Goal: Check status: Check status

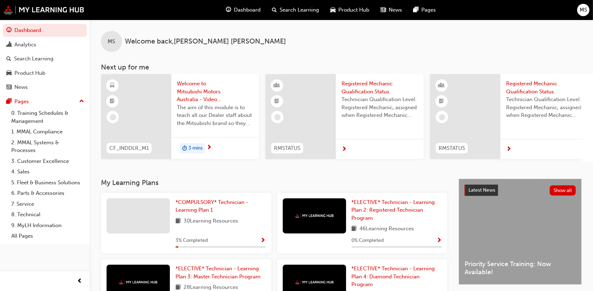
click at [585, 9] on span "MS" at bounding box center [582, 10] width 7 height 8
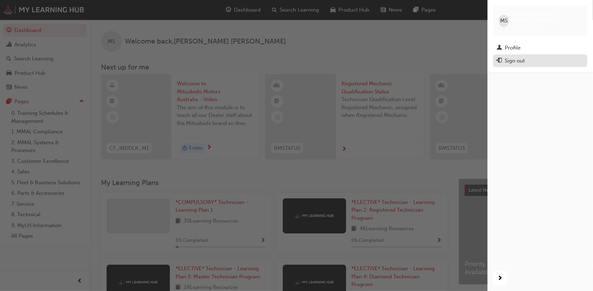
click at [519, 57] on div "Sign out" at bounding box center [514, 61] width 20 height 8
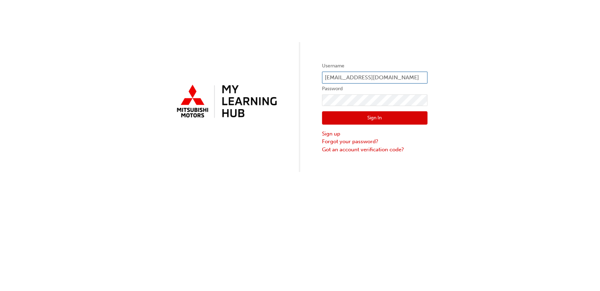
click at [384, 75] on input "[EMAIL_ADDRESS][DOMAIN_NAME]" at bounding box center [374, 78] width 105 height 12
type input "r"
type input "0005979242"
click button "Sign In" at bounding box center [374, 117] width 105 height 13
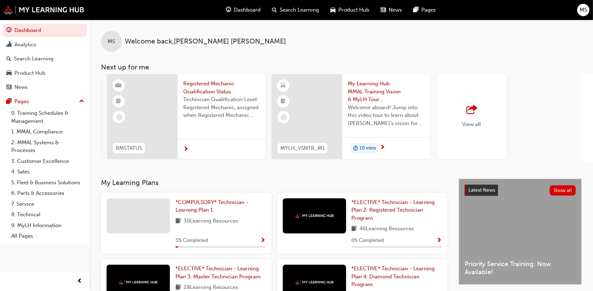
scroll to position [0, 494]
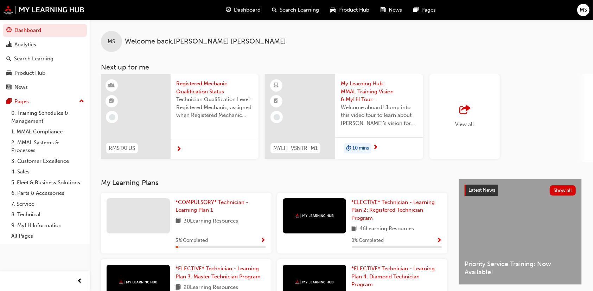
click at [463, 111] on span "outbound-icon" at bounding box center [464, 110] width 11 height 10
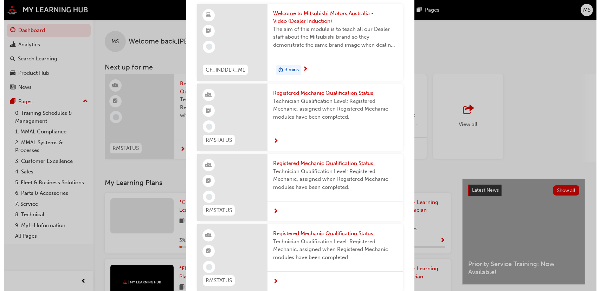
scroll to position [0, 0]
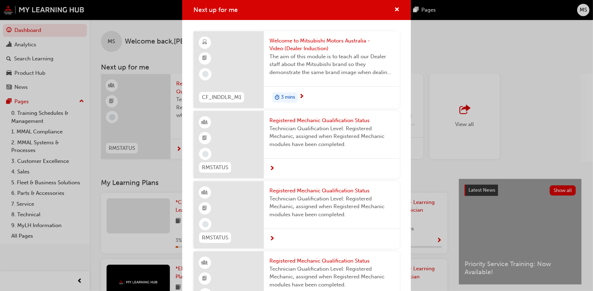
click at [23, 43] on div "Next up for me CF_INDDLR_M1 Welcome to Mitsubishi Motors Australia - Video (Dea…" at bounding box center [296, 145] width 593 height 291
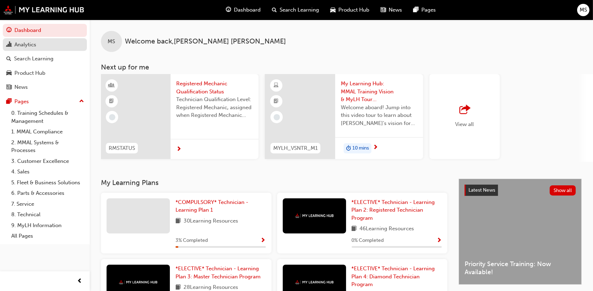
click at [31, 45] on div "Analytics" at bounding box center [25, 45] width 22 height 8
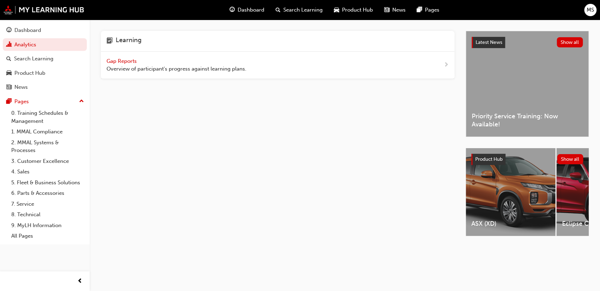
click at [128, 63] on span "Gap Reports" at bounding box center [122, 61] width 32 height 6
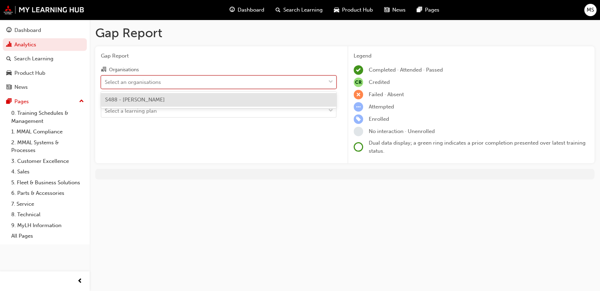
click at [333, 84] on div at bounding box center [330, 82] width 11 height 13
click at [105, 84] on input "Organisations option S488 - Agostino Mitsubishi focused, 1 of 1. 1 result avail…" at bounding box center [105, 82] width 1 height 6
click at [222, 99] on div "S488 - [PERSON_NAME]" at bounding box center [218, 100] width 235 height 14
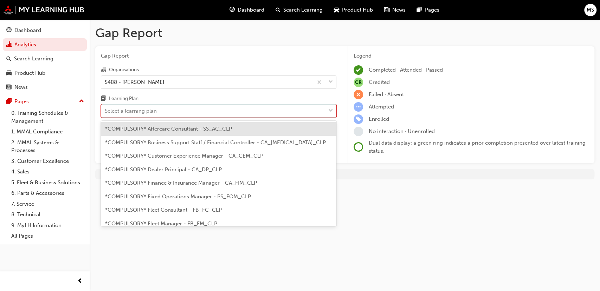
drag, startPoint x: 331, startPoint y: 111, endPoint x: 177, endPoint y: 112, distance: 153.6
click at [330, 111] on span "down-icon" at bounding box center [330, 110] width 5 height 9
click at [105, 111] on input "Learning Plan option *COMPULSORY* Aftercare Consultant - SS_AC_CLP focused, 1 o…" at bounding box center [105, 111] width 1 height 6
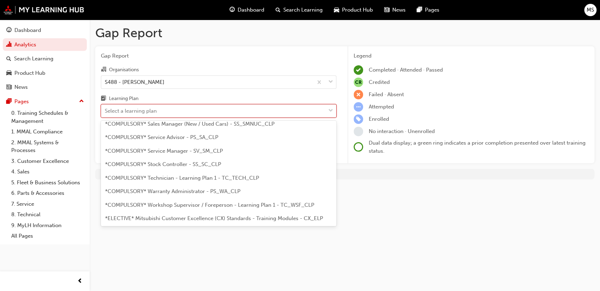
scroll to position [234, 0]
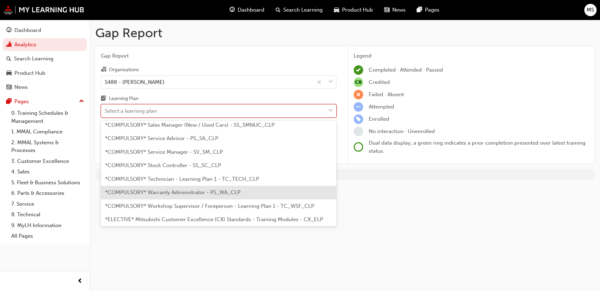
click at [173, 186] on div "*COMPULSORY* Warranty Administrator - PS_WA_CLP" at bounding box center [218, 193] width 235 height 14
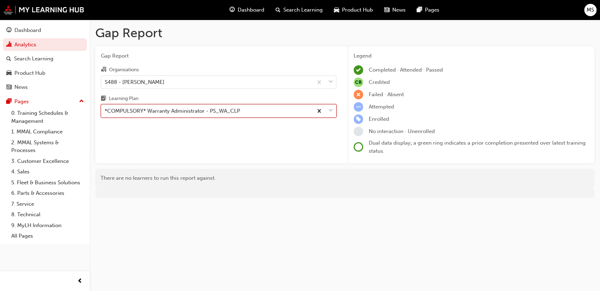
drag, startPoint x: 329, startPoint y: 111, endPoint x: 321, endPoint y: 108, distance: 8.8
click at [328, 110] on div at bounding box center [324, 111] width 23 height 13
click at [105, 110] on input "Learning Plan option *COMPULSORY* Warranty Administrator - PS_WA_CLP, selected.…" at bounding box center [105, 111] width 1 height 6
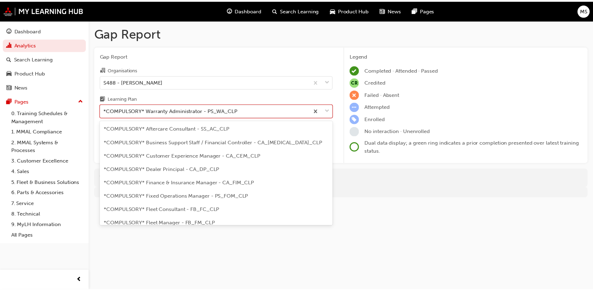
scroll to position [212, 0]
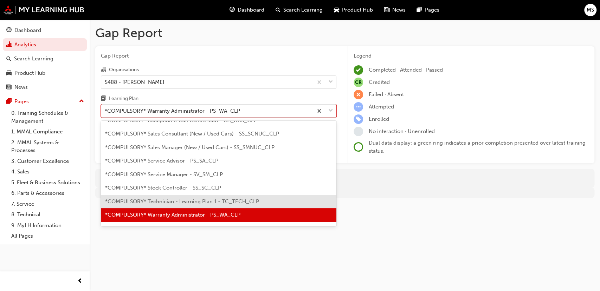
click at [176, 203] on span "*COMPULSORY* Technician - Learning Plan 1 - TC_TECH_CLP" at bounding box center [182, 202] width 154 height 6
